Goal: Information Seeking & Learning: Learn about a topic

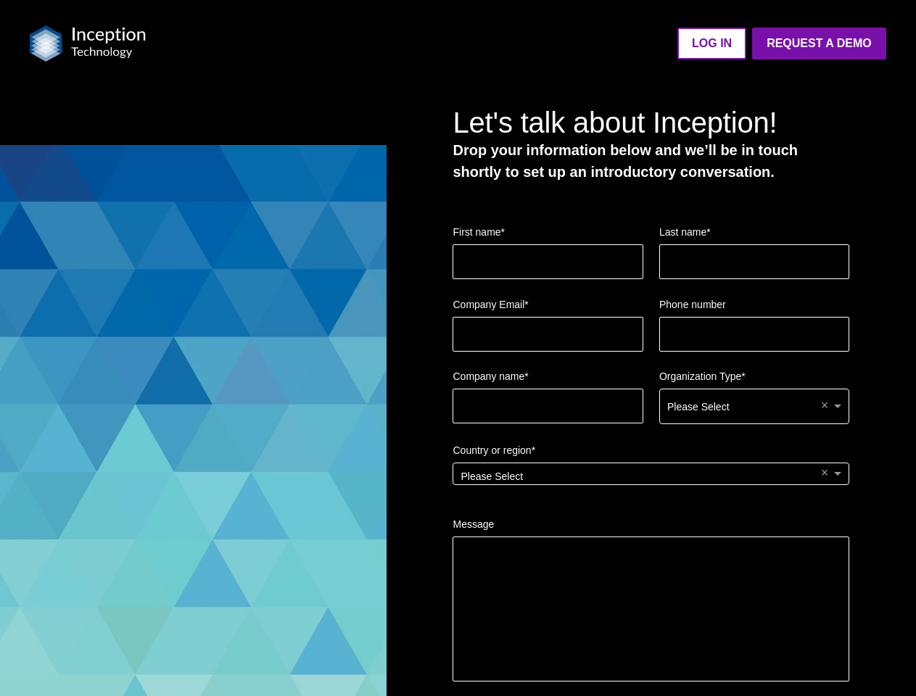
click at [88, 44] on img at bounding box center [88, 43] width 116 height 36
click at [524, 43] on ul "LOG IN Request a Demo Go back to platform" at bounding box center [524, 44] width 723 height 32
click at [651, 401] on fieldset "Company name * Organization Type * Please Select ×" at bounding box center [651, 406] width 397 height 74
click at [754, 407] on div "Please Select" at bounding box center [754, 407] width 189 height 34
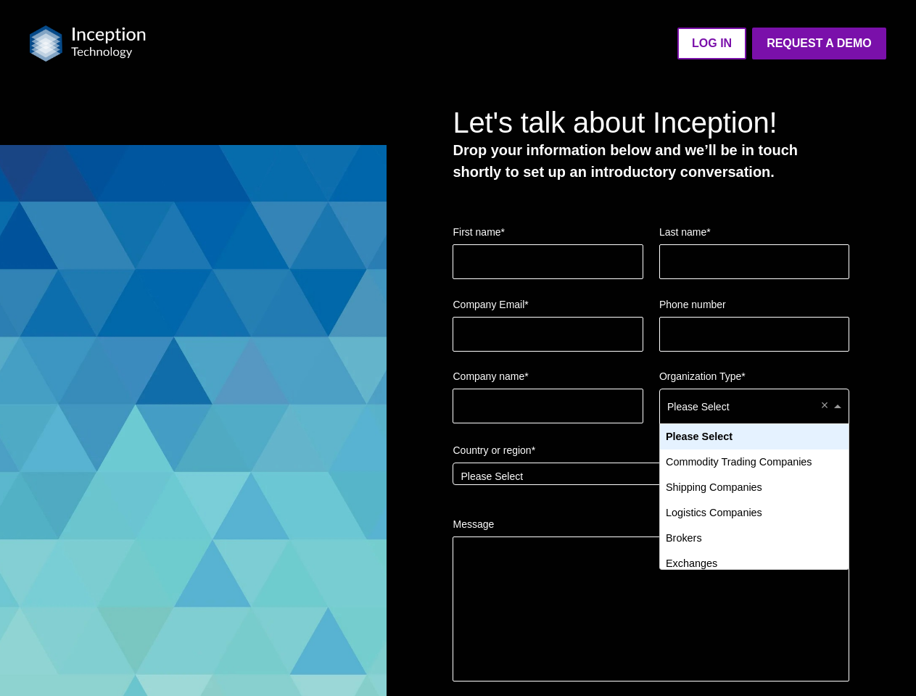
click at [651, 481] on div "Please Select" at bounding box center [650, 474] width 395 height 21
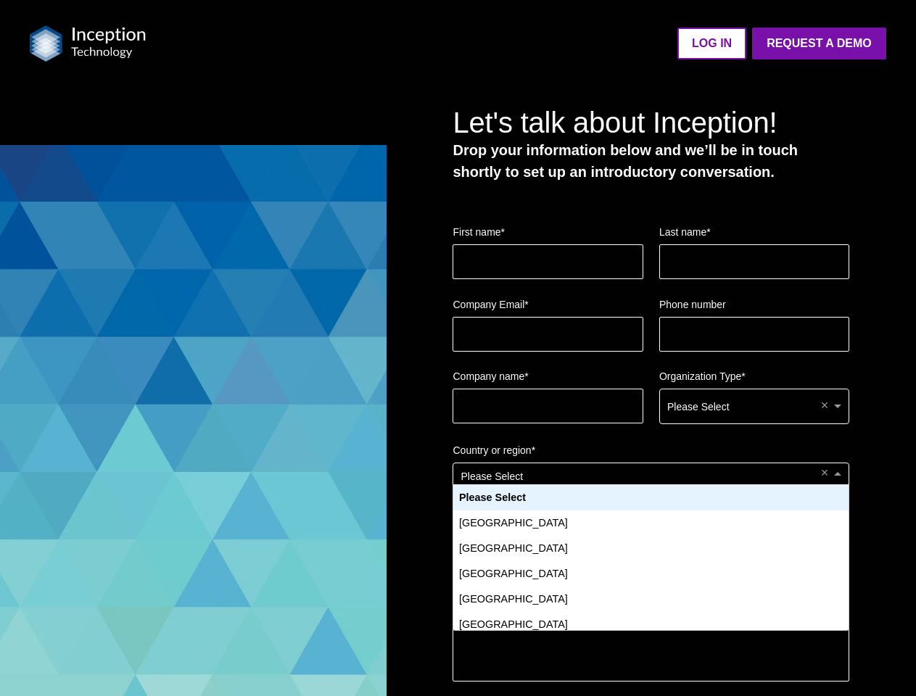
scroll to position [13, 13]
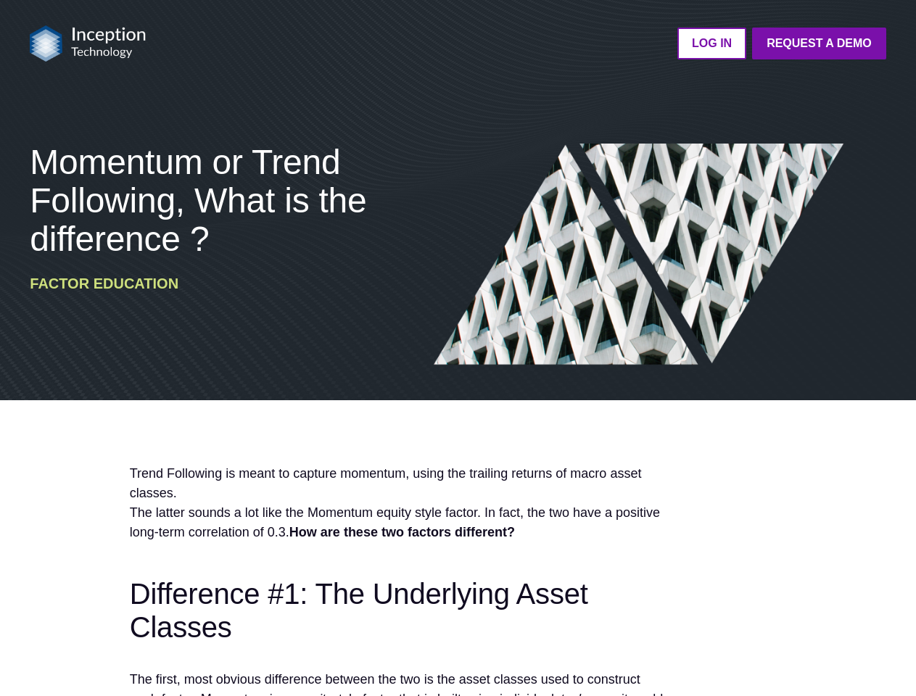
click at [458, 348] on img at bounding box center [639, 255] width 411 height 222
click at [88, 44] on img at bounding box center [88, 43] width 116 height 36
click at [524, 43] on ul "LOG IN Request a Demo Go back to platform" at bounding box center [524, 44] width 723 height 32
click at [198, 200] on span "Momentum or Trend Following, What is the difference ?" at bounding box center [198, 200] width 337 height 115
click at [397, 580] on h2 "Difference #1: The Underlying Asset Classes" at bounding box center [397, 610] width 535 height 67
